Goal: Information Seeking & Learning: Learn about a topic

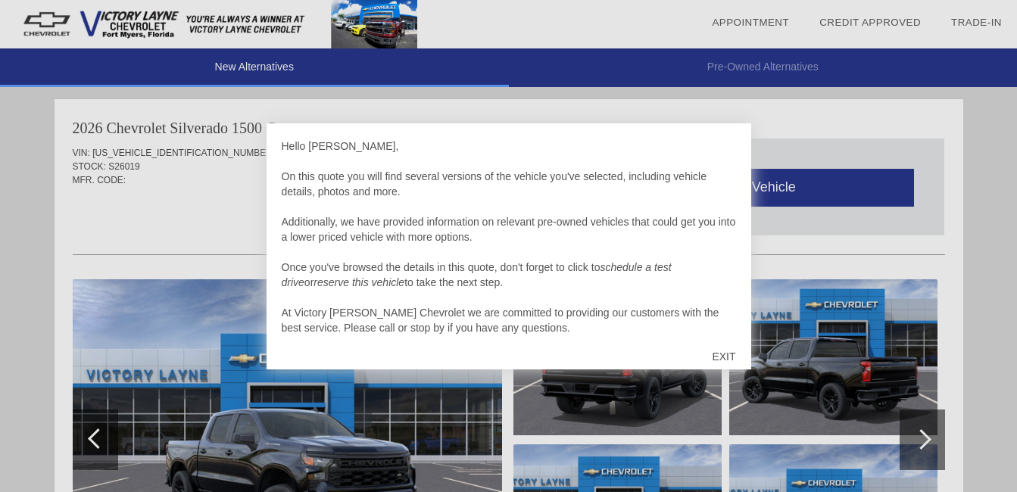
click at [723, 354] on div "EXIT" at bounding box center [724, 356] width 54 height 45
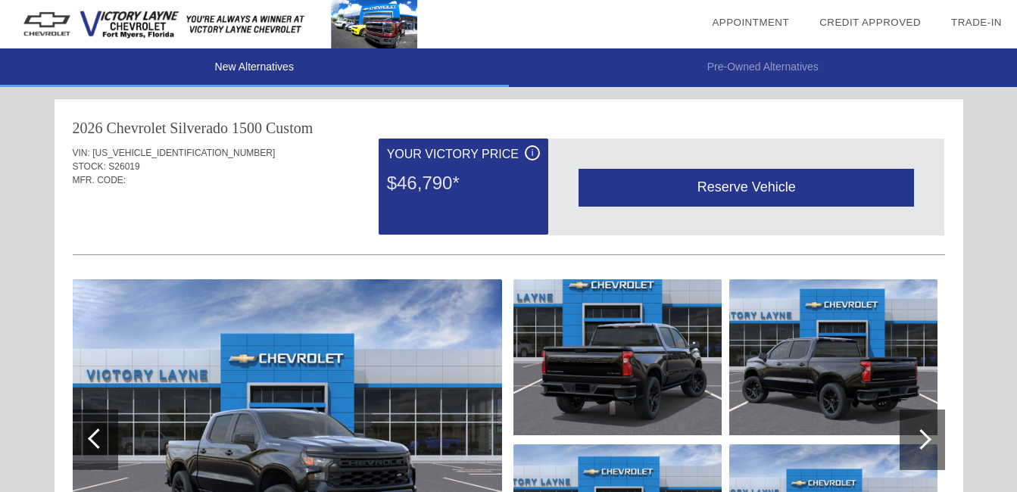
click at [929, 436] on div at bounding box center [922, 440] width 45 height 61
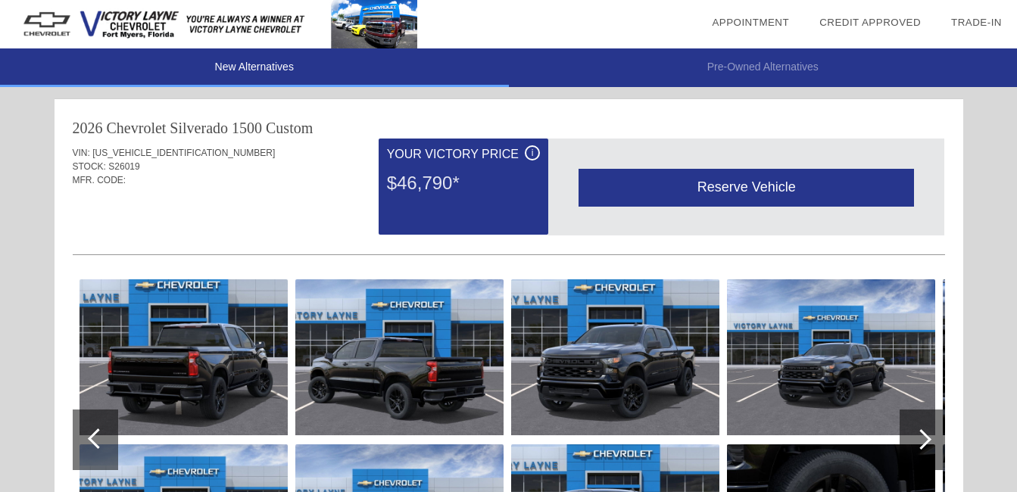
click at [929, 436] on div at bounding box center [922, 440] width 45 height 61
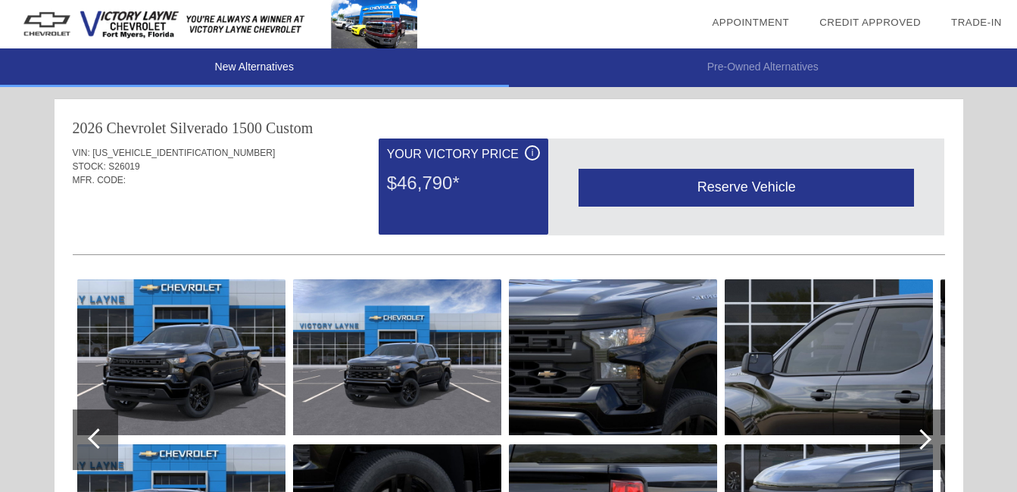
scroll to position [151, 0]
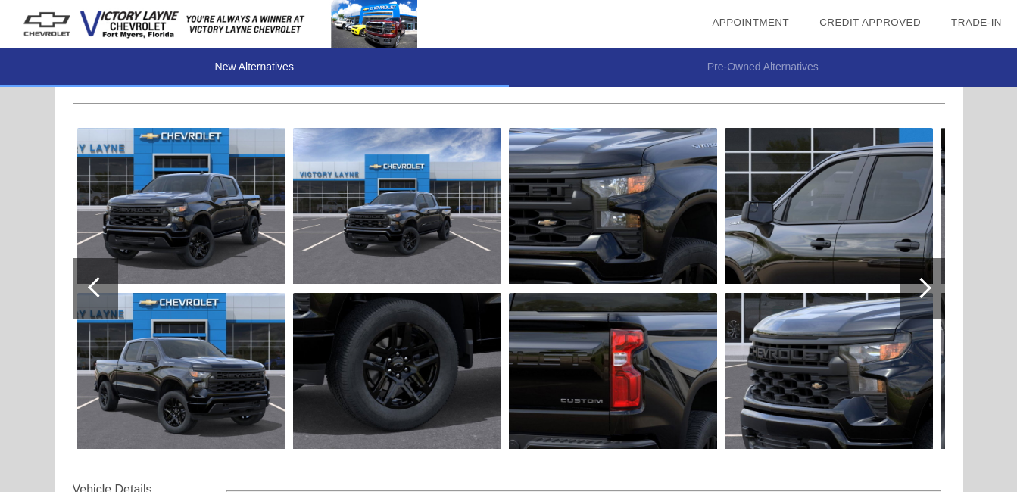
click at [930, 286] on div at bounding box center [922, 288] width 45 height 61
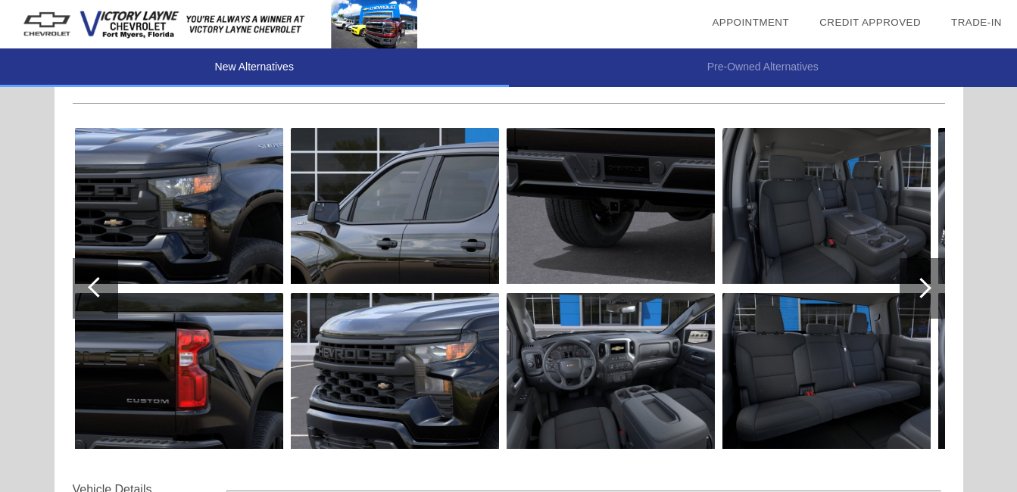
click at [930, 286] on div at bounding box center [922, 288] width 45 height 61
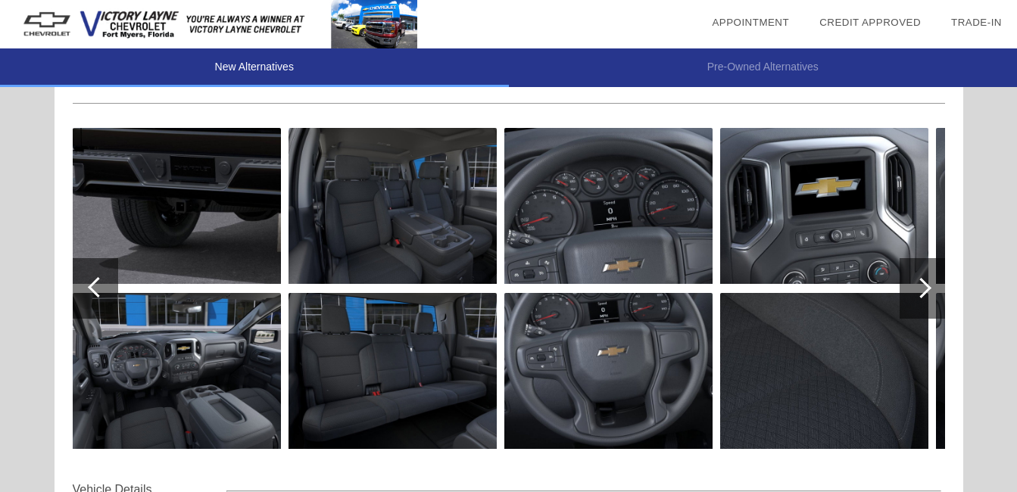
click at [930, 286] on div at bounding box center [922, 288] width 45 height 61
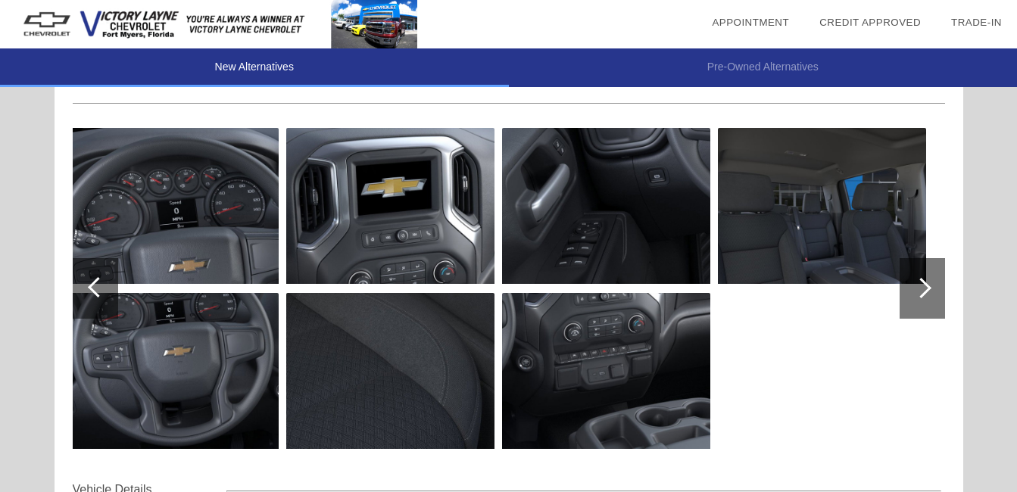
click at [930, 286] on div at bounding box center [922, 288] width 45 height 61
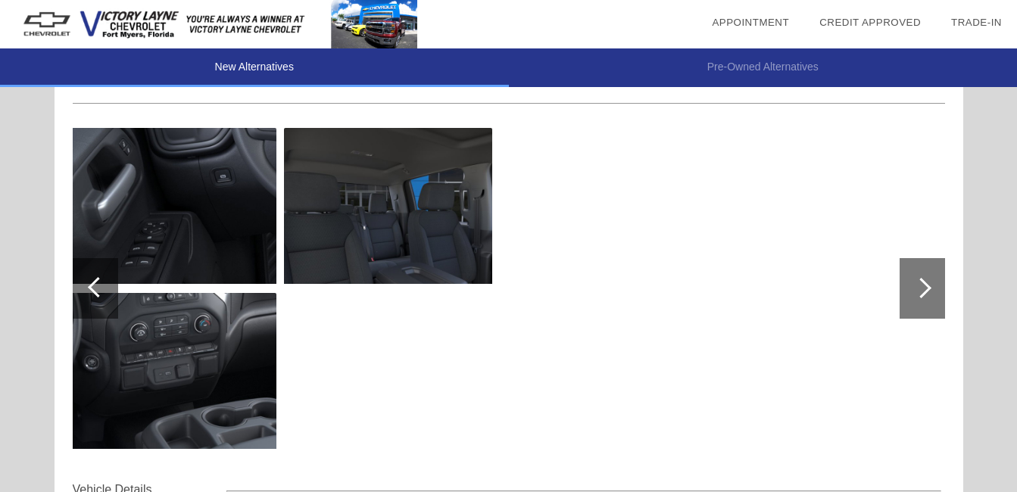
click at [930, 286] on div at bounding box center [922, 288] width 45 height 61
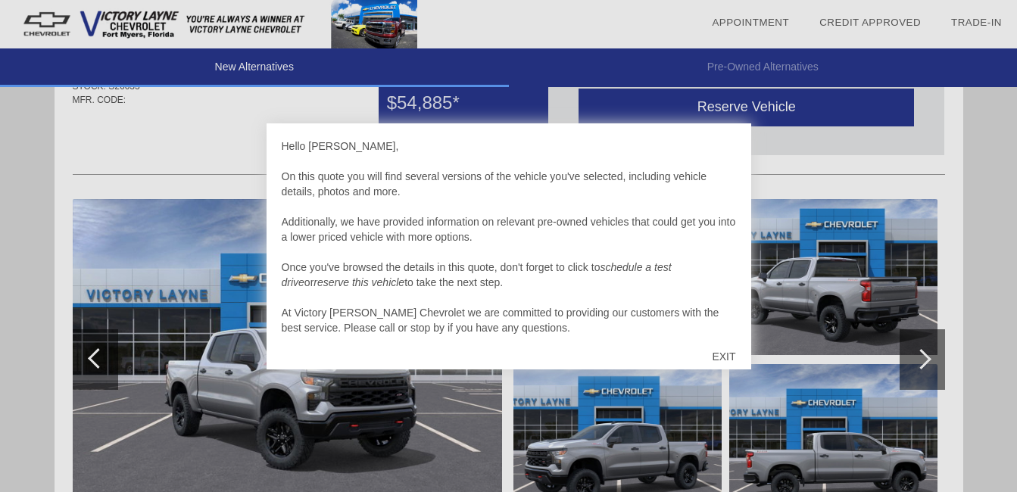
scroll to position [1475, 0]
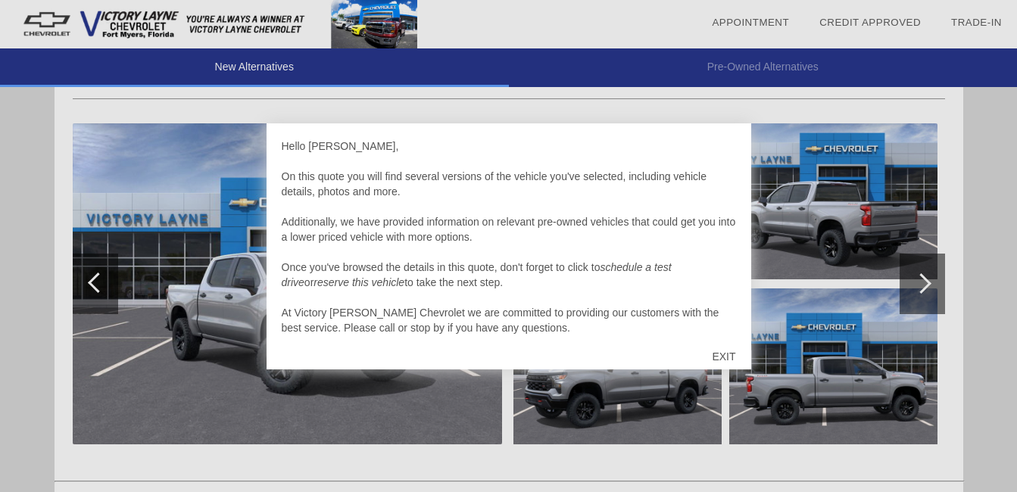
click at [730, 357] on div "EXIT" at bounding box center [724, 356] width 54 height 45
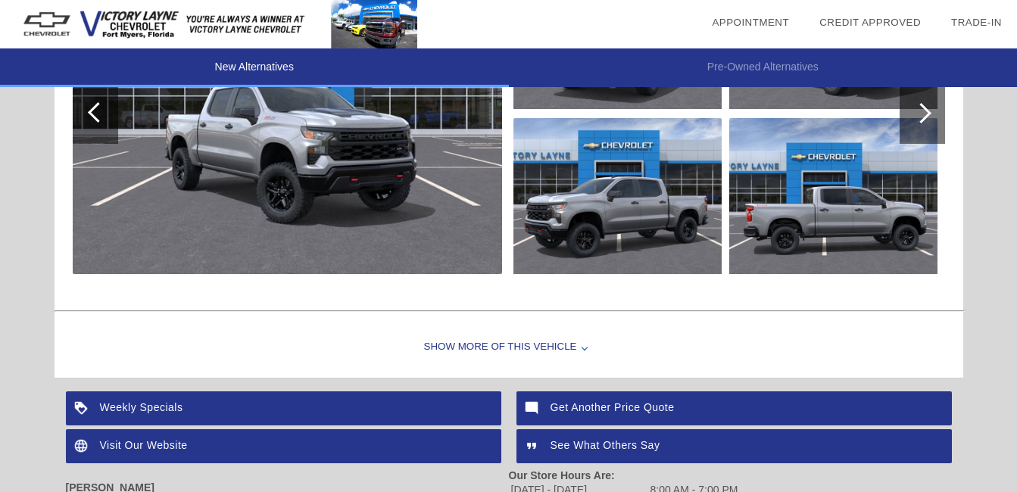
scroll to position [1569, 0]
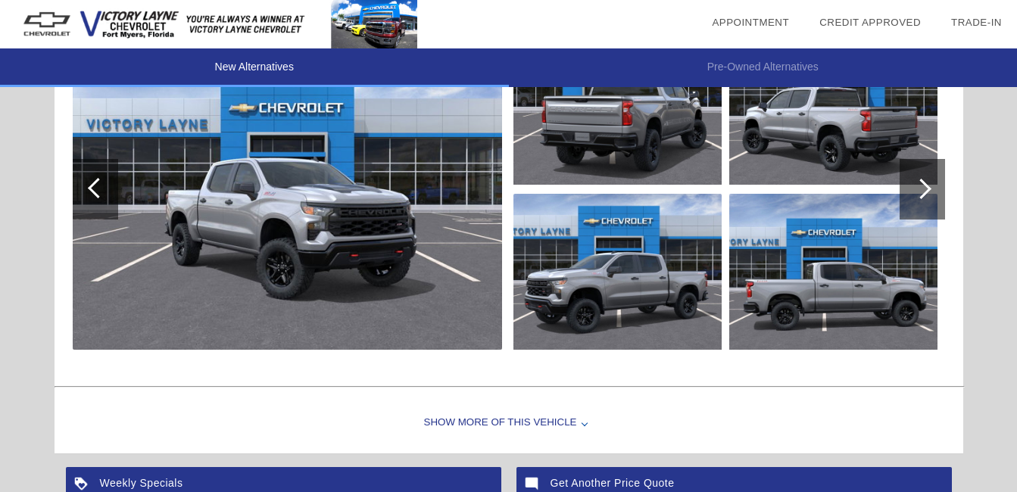
click at [573, 422] on div "Show More of this Vehicle" at bounding box center [509, 423] width 909 height 61
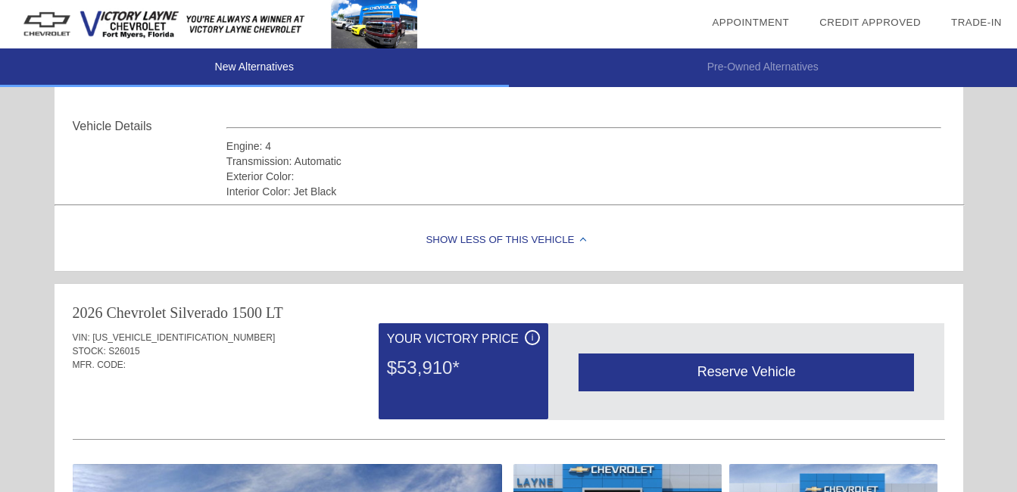
scroll to position [666, 0]
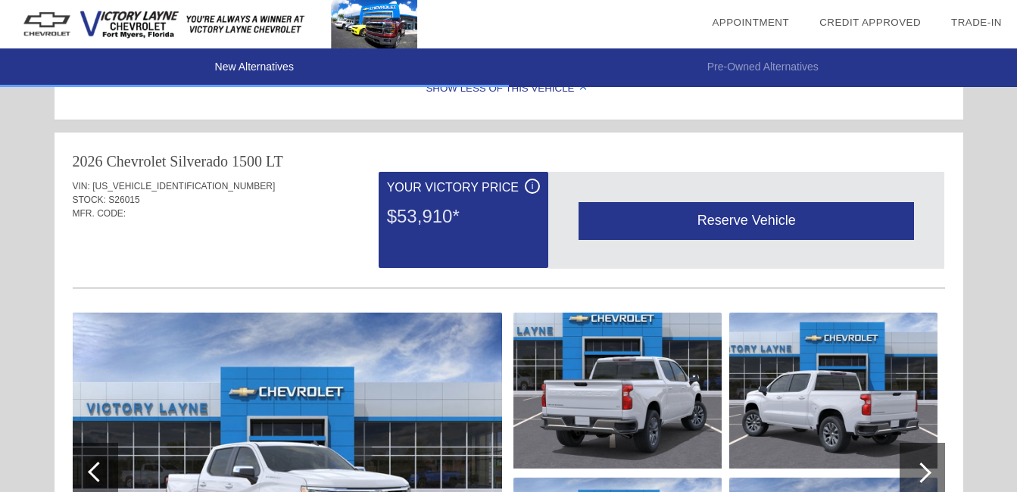
click at [532, 187] on div "i" at bounding box center [532, 186] width 15 height 15
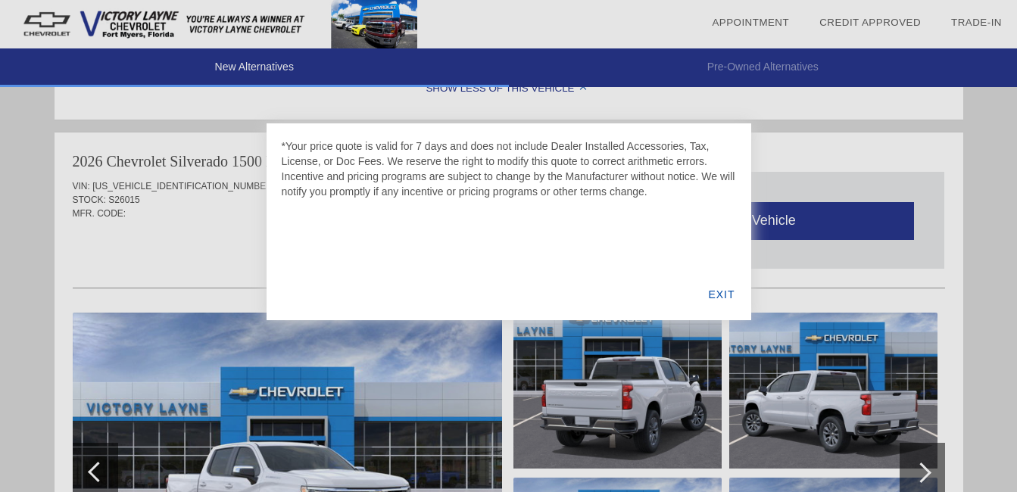
click at [725, 295] on div "EXIT" at bounding box center [721, 295] width 58 height 52
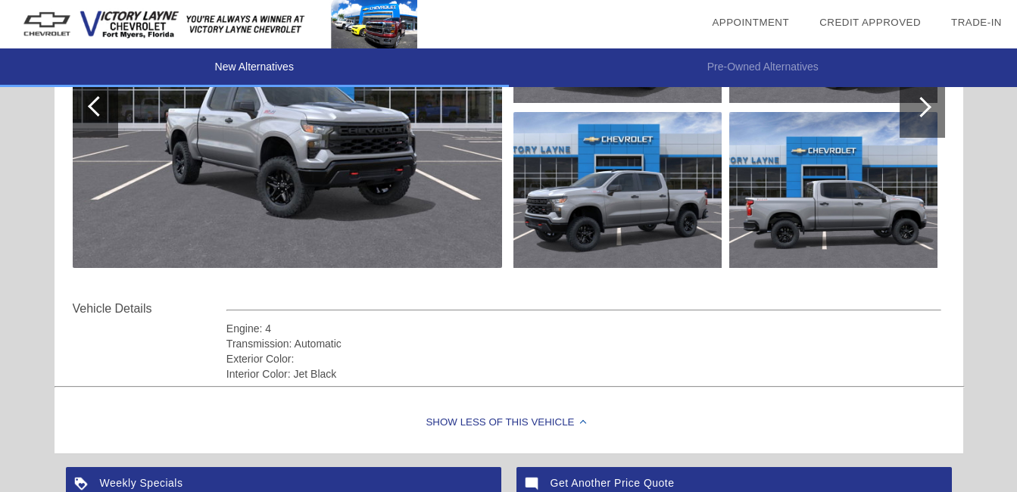
scroll to position [1500, 0]
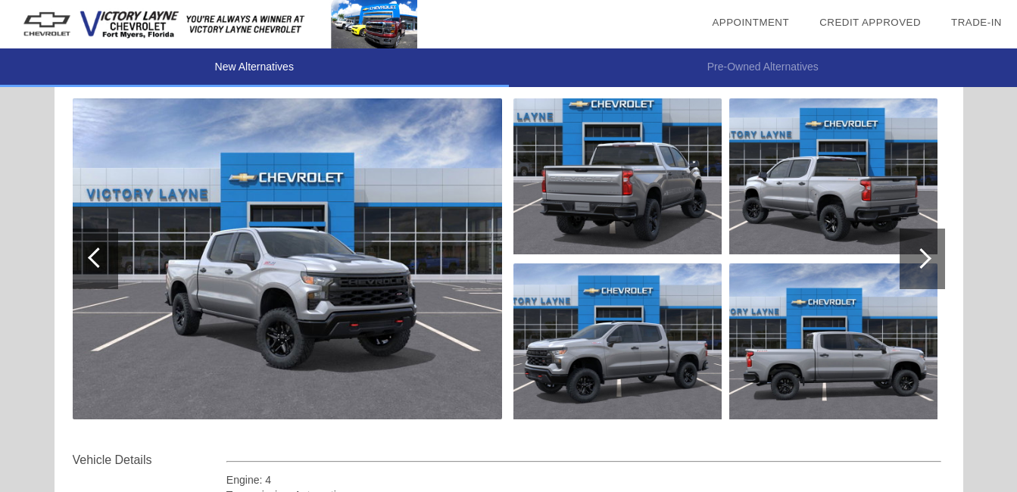
click at [925, 257] on div at bounding box center [921, 258] width 20 height 20
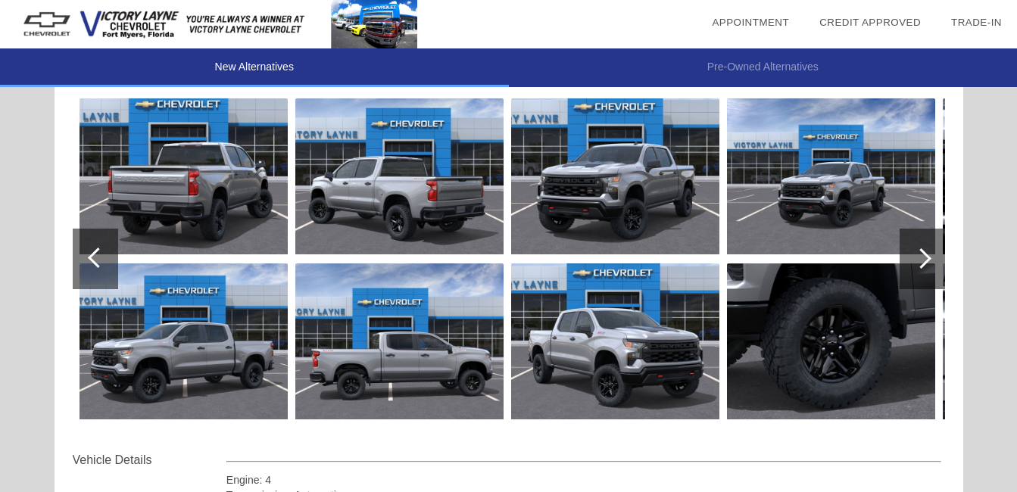
click at [925, 257] on div at bounding box center [921, 258] width 20 height 20
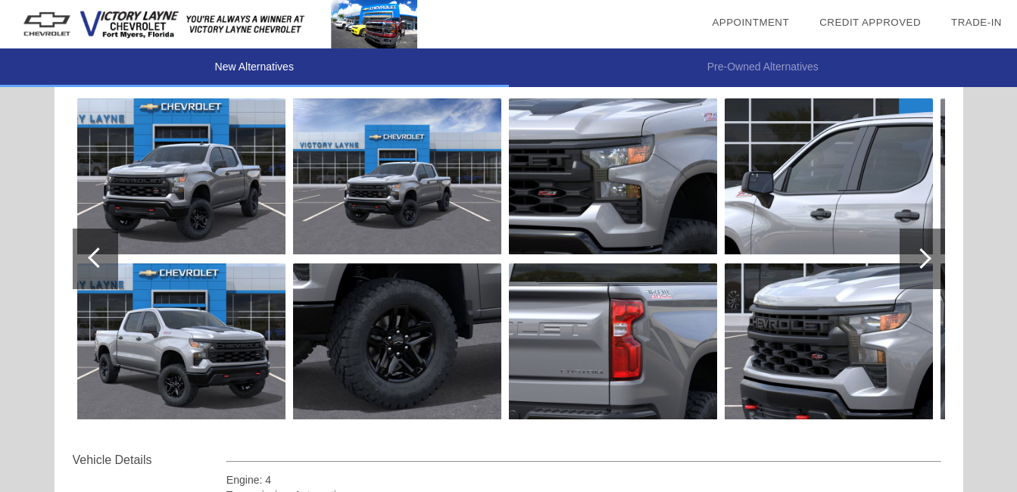
click at [925, 257] on div at bounding box center [921, 258] width 20 height 20
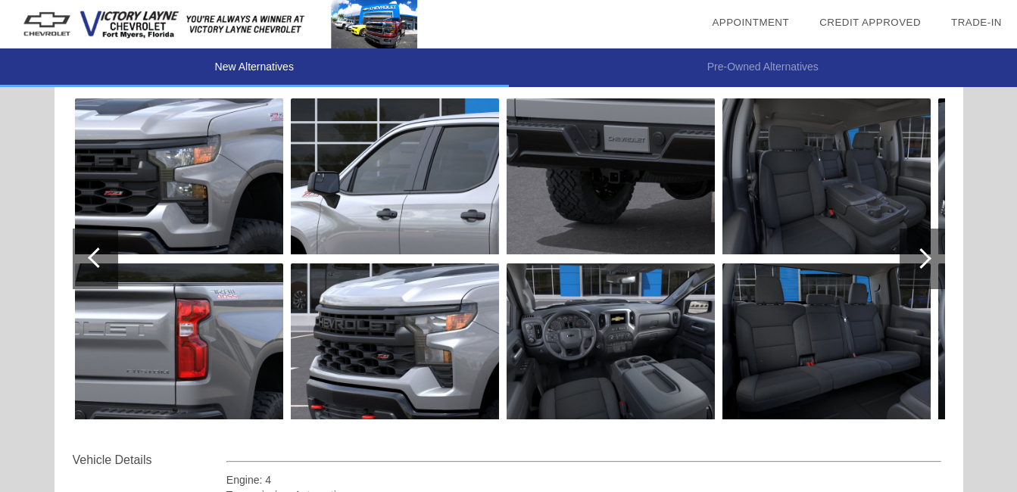
click at [925, 257] on div at bounding box center [921, 258] width 20 height 20
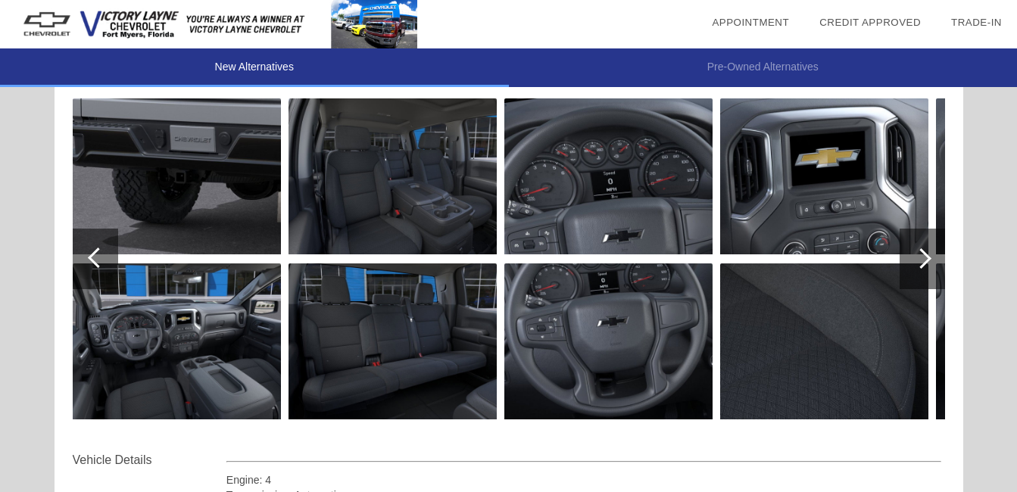
click at [925, 257] on div at bounding box center [921, 258] width 20 height 20
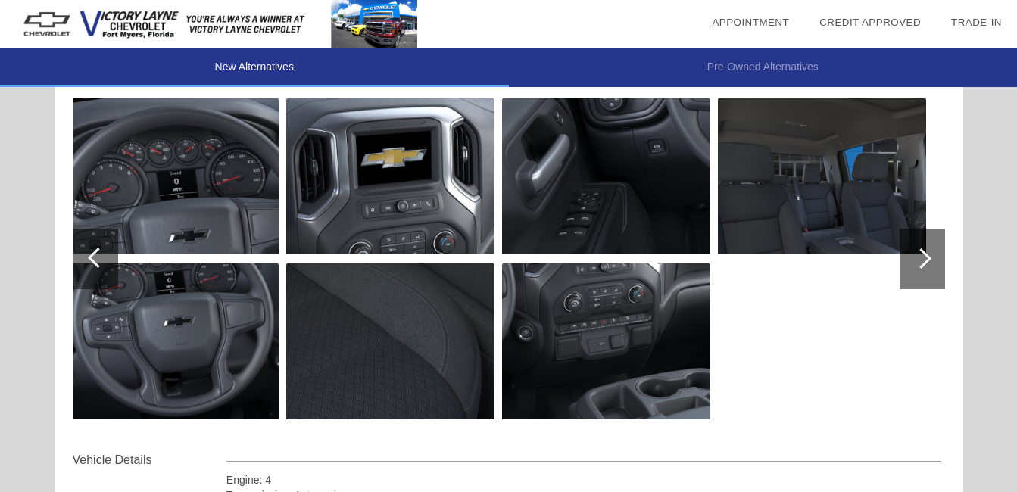
click at [925, 257] on div at bounding box center [921, 258] width 20 height 20
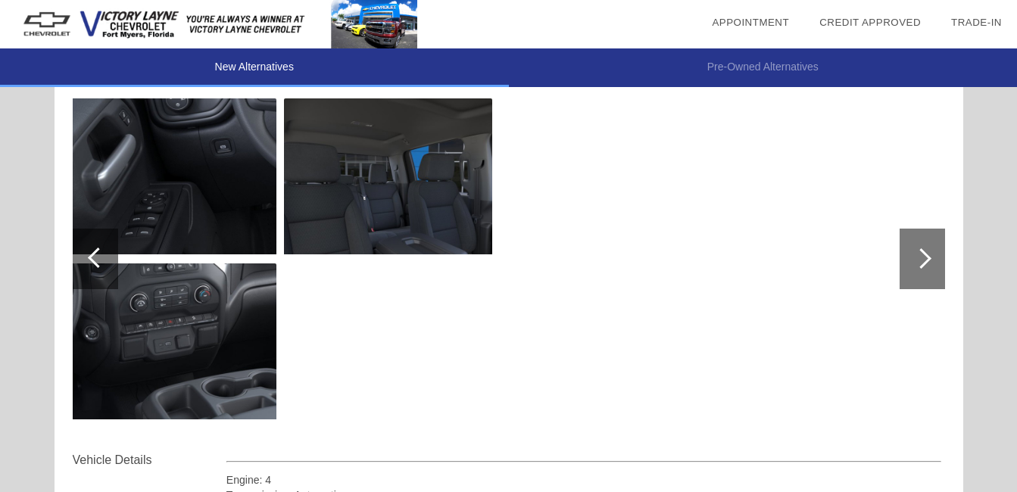
click at [925, 257] on div at bounding box center [921, 258] width 20 height 20
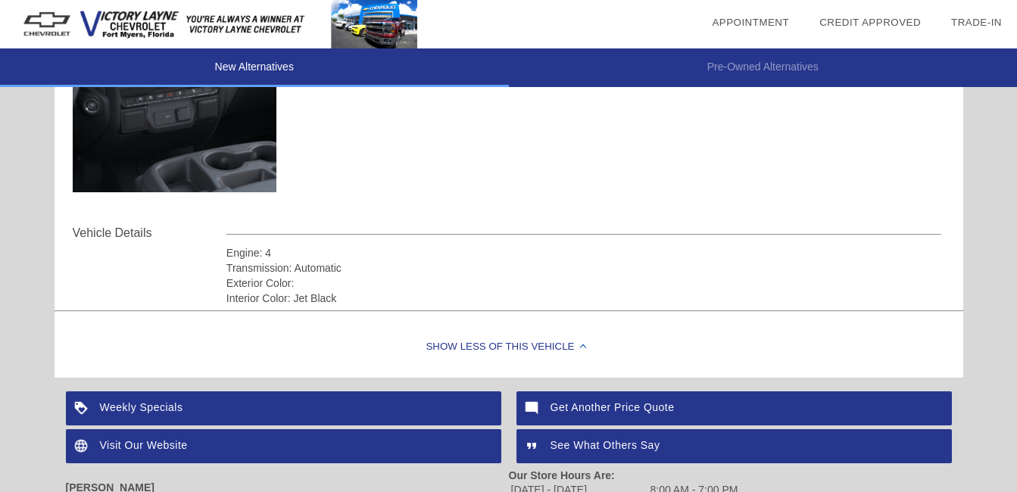
scroll to position [1878, 0]
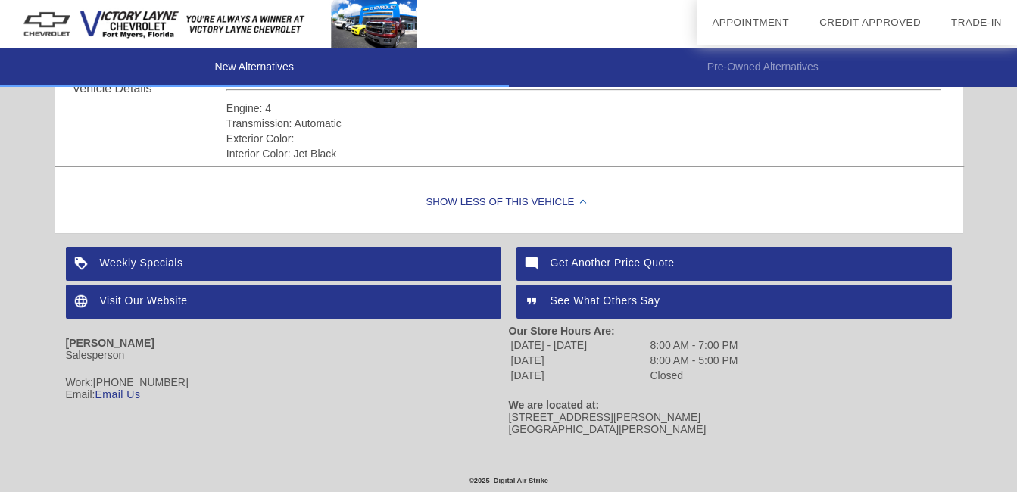
click at [158, 295] on div "Visit Our Website" at bounding box center [283, 302] width 435 height 34
